Goal: Information Seeking & Learning: Learn about a topic

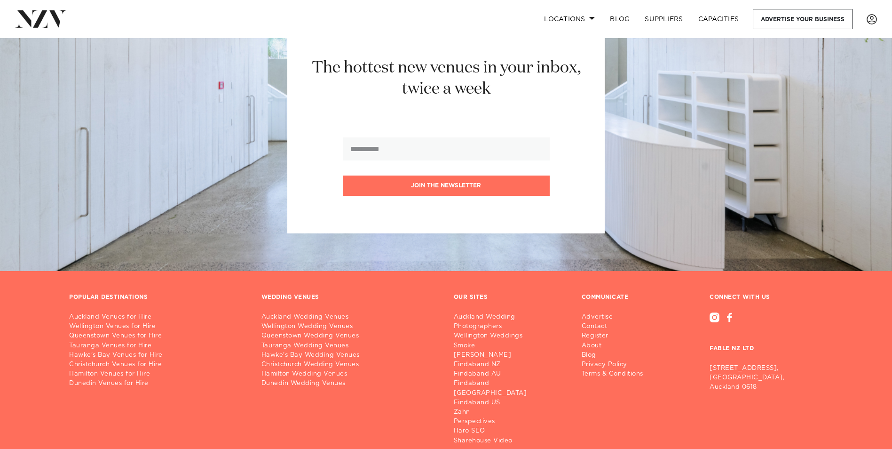
scroll to position [5841, 0]
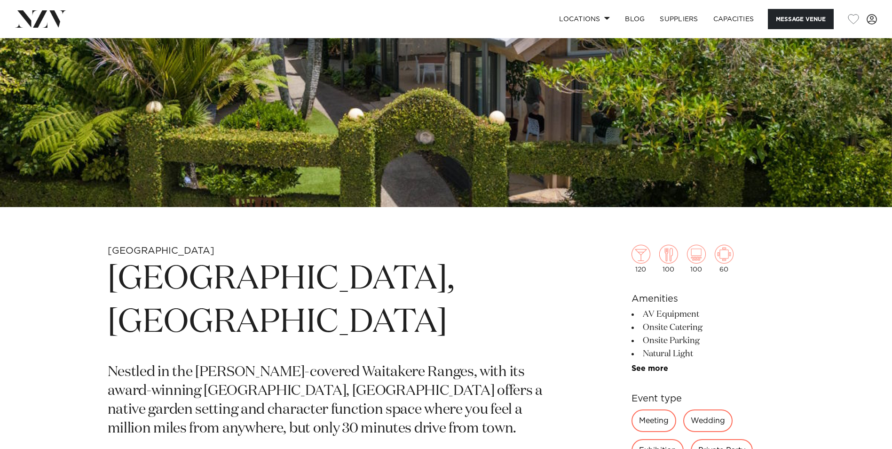
scroll to position [376, 0]
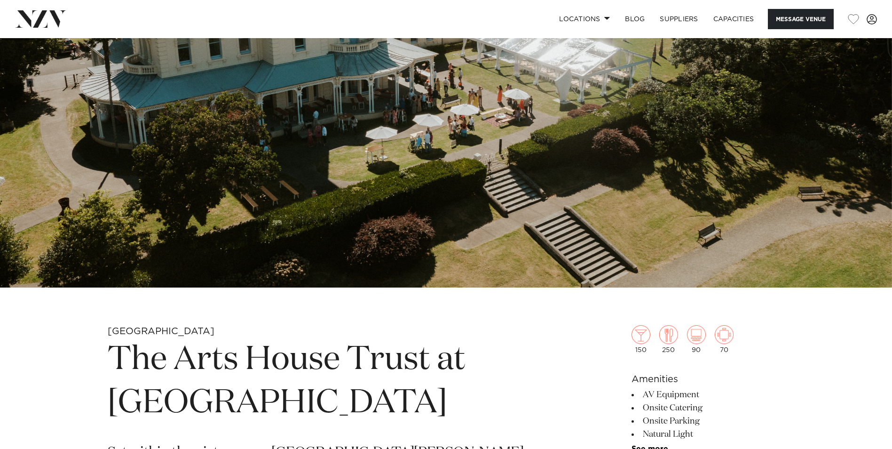
scroll to position [235, 0]
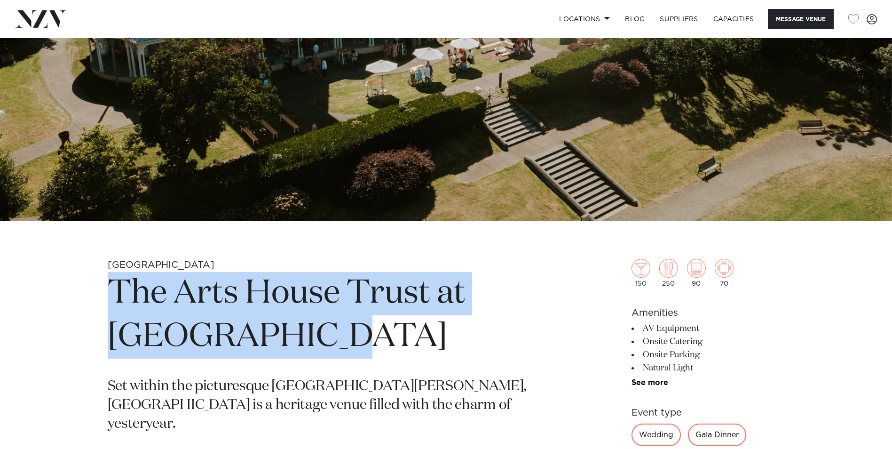
drag, startPoint x: 278, startPoint y: 333, endPoint x: 114, endPoint y: 295, distance: 168.0
click at [114, 295] on h1 "The Arts House Trust at Pah Homestead" at bounding box center [336, 315] width 457 height 87
copy h1 "The Arts House Trust at Pah Homestead"
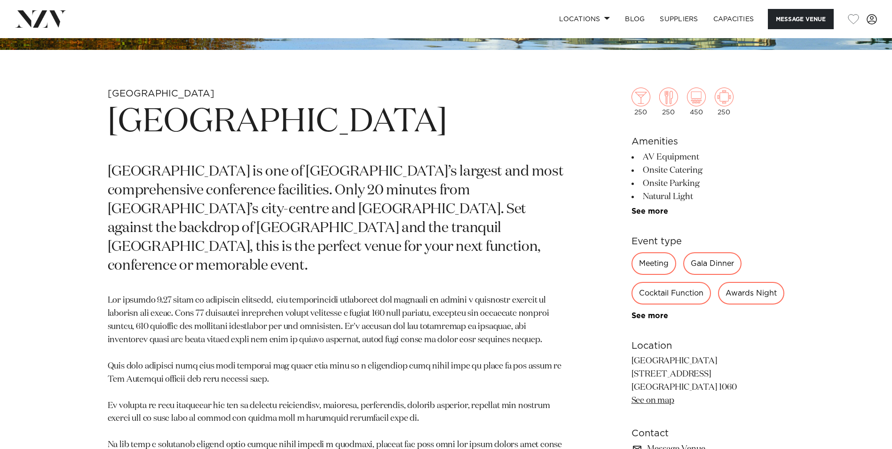
scroll to position [423, 0]
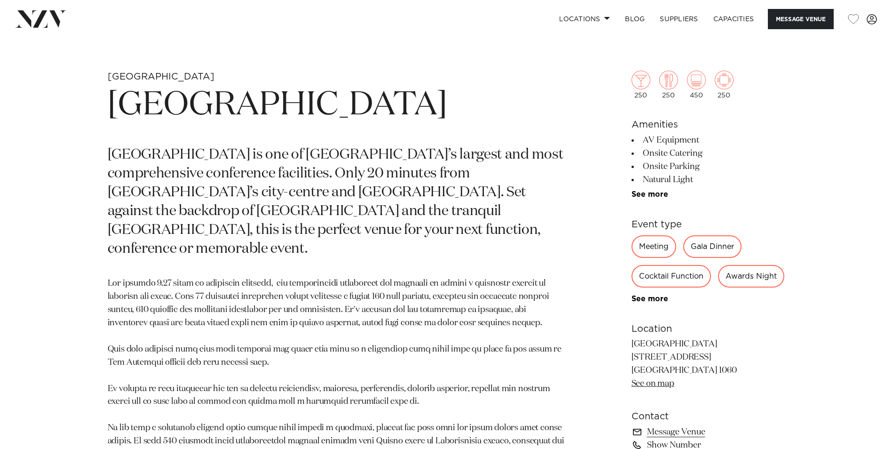
drag, startPoint x: 227, startPoint y: 145, endPoint x: 215, endPoint y: 149, distance: 12.3
click at [224, 127] on h1 "Waipuna Hotel & Conference Centre" at bounding box center [336, 105] width 457 height 43
drag, startPoint x: 213, startPoint y: 148, endPoint x: 96, endPoint y: 111, distance: 122.8
click at [96, 111] on div "Auckland Waipuna Hotel & Conference Centre Waipuna Hotel and Conference Centre …" at bounding box center [446, 316] width 800 height 490
copy h1 "Waipuna Hotel & Conference Centre"
